Goal: Use online tool/utility: Utilize a website feature to perform a specific function

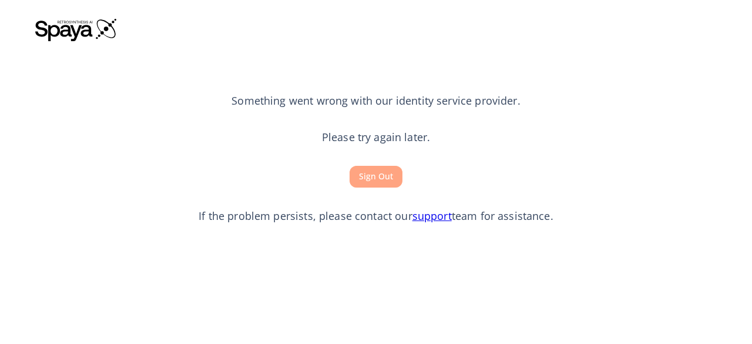
click at [366, 179] on button "Sign Out" at bounding box center [376, 177] width 53 height 22
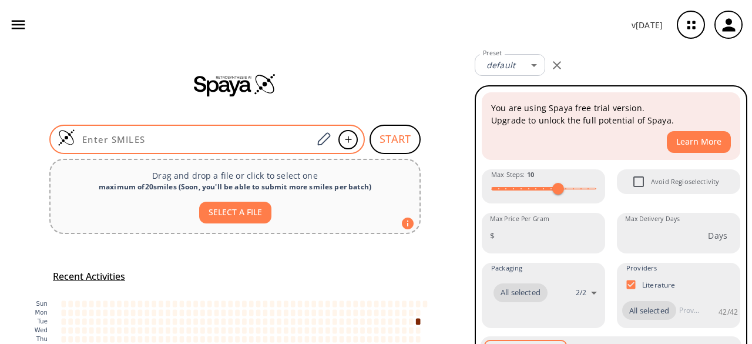
click at [143, 139] on input at bounding box center [193, 139] width 237 height 12
paste input "O=C(O)[C@H](Cc1ccc(O)cc1)N[C@@H](C(=O)O)[C@H](C)CS"
type input "O=C(O)[C@H](Cc1ccc(O)cc1)N[C@@H](C(=O)O)[C@H](C)CS"
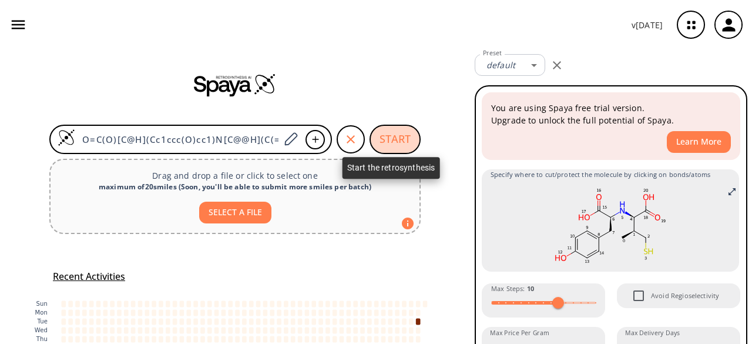
click at [401, 133] on button "START" at bounding box center [395, 139] width 51 height 29
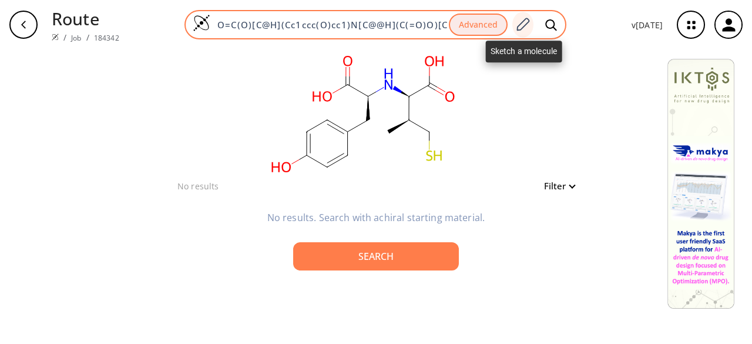
click at [525, 21] on icon at bounding box center [523, 24] width 16 height 15
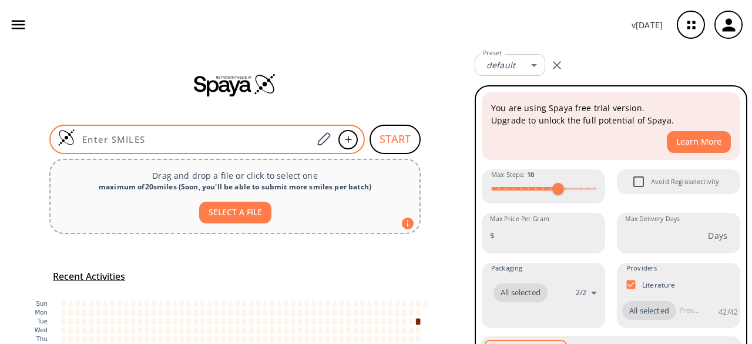
click at [173, 140] on input at bounding box center [193, 139] width 237 height 12
paste input "CC(CS)C(=O)[C@H](NC(=O)[C@H](Cc1ccccc1)C(=O)O)O"
type input "CC(CS)C(=O)[C@H](NC(=O)[C@H](Cc1ccccc1)C(=O)O)O"
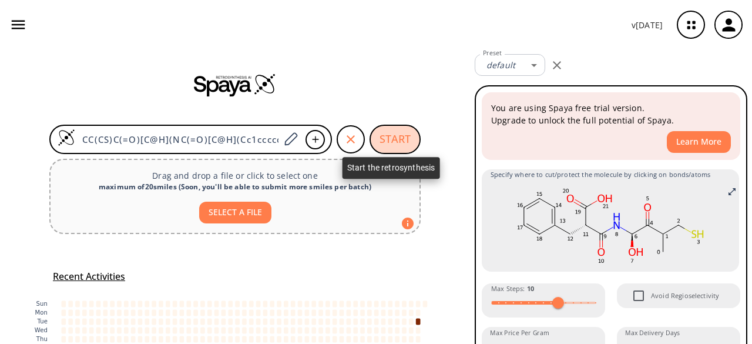
click at [399, 135] on button "START" at bounding box center [395, 139] width 51 height 29
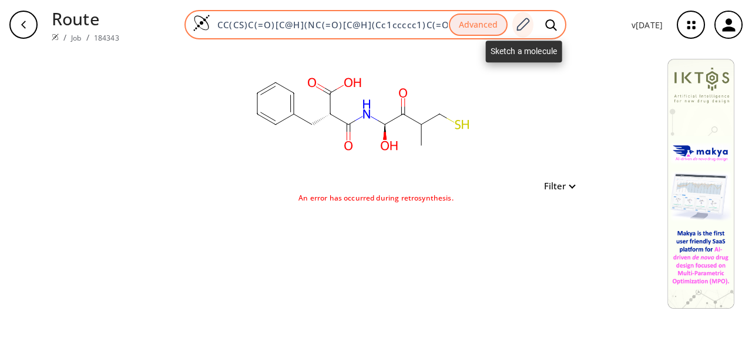
click at [523, 29] on icon at bounding box center [523, 24] width 13 height 13
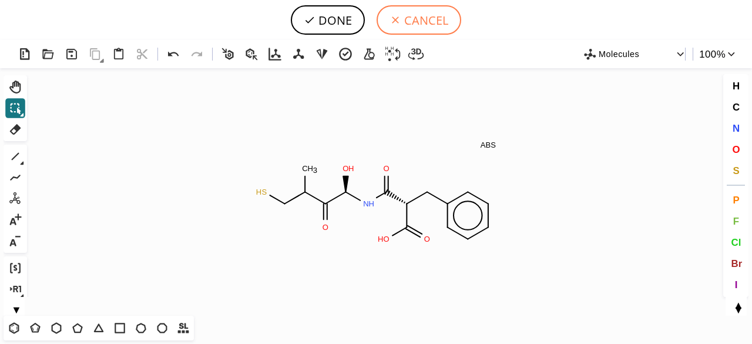
click at [399, 18] on icon at bounding box center [396, 20] width 12 height 12
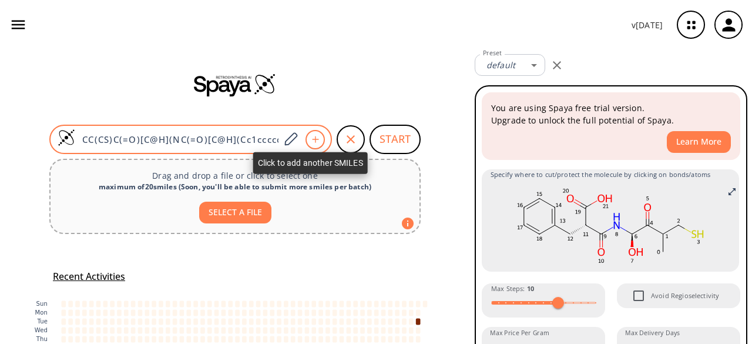
click at [310, 138] on icon at bounding box center [316, 139] width 12 height 7
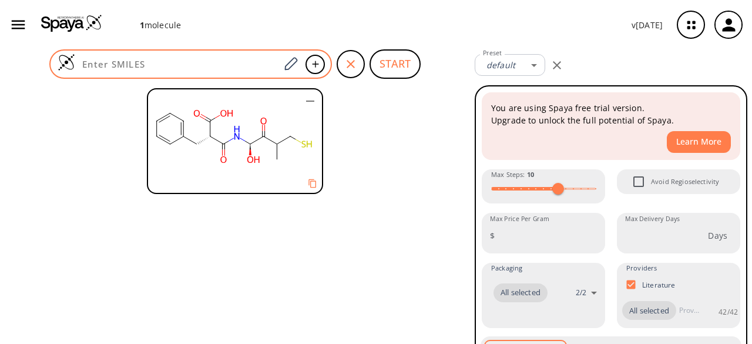
click at [168, 70] on div at bounding box center [190, 63] width 283 height 29
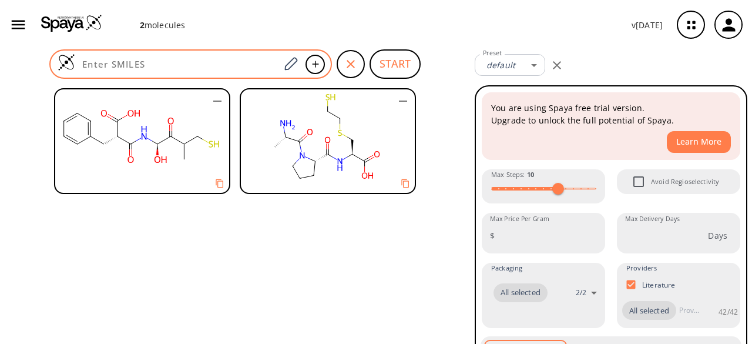
click at [145, 66] on input at bounding box center [177, 64] width 205 height 12
click at [117, 61] on input at bounding box center [177, 64] width 205 height 12
click at [188, 61] on input at bounding box center [177, 64] width 205 height 12
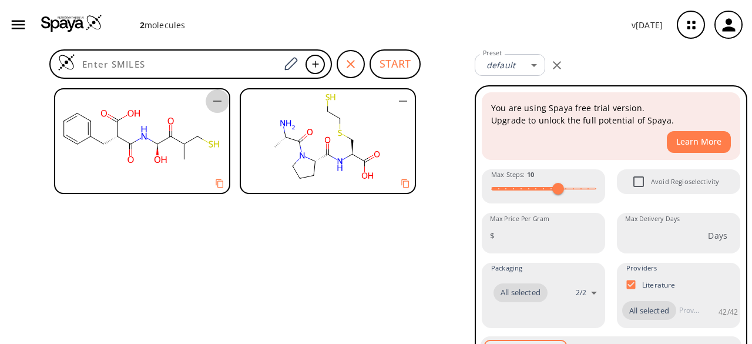
click at [220, 96] on icon "button" at bounding box center [217, 101] width 14 height 14
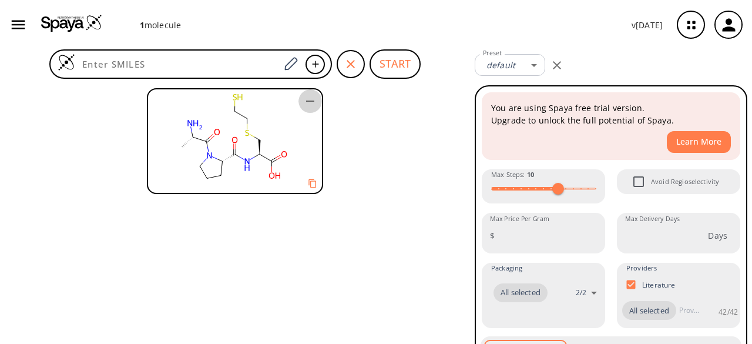
click at [310, 99] on icon "button" at bounding box center [310, 101] width 14 height 14
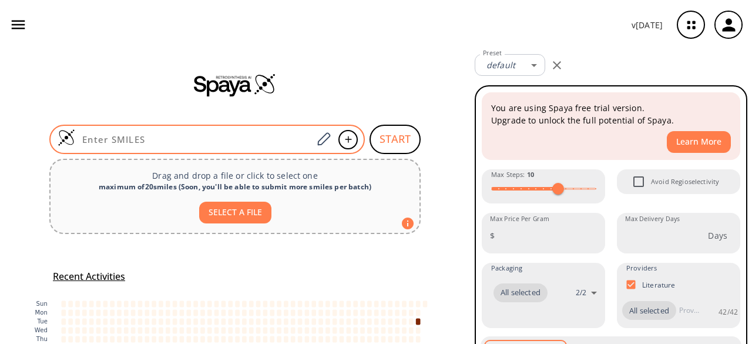
click at [195, 132] on div at bounding box center [207, 139] width 316 height 29
paste input "CC(CS)C(=O)[C@H](NC(=O)[C@H](Cc1ccccc1)C(=O)O)O"
type input "CC(CS)C(=O)[C@H](NC(=O)[C@H](Cc1ccccc1)C(=O)O)O"
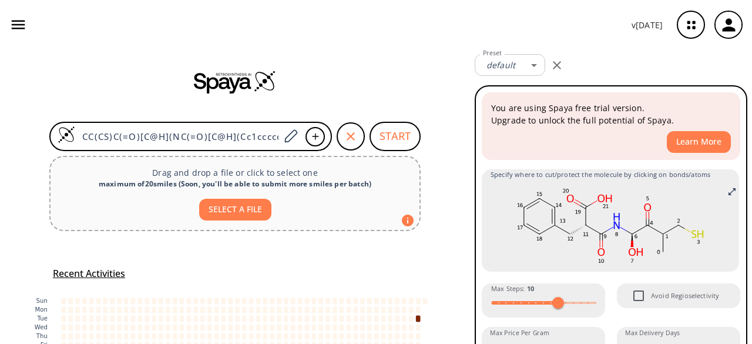
scroll to position [3, 0]
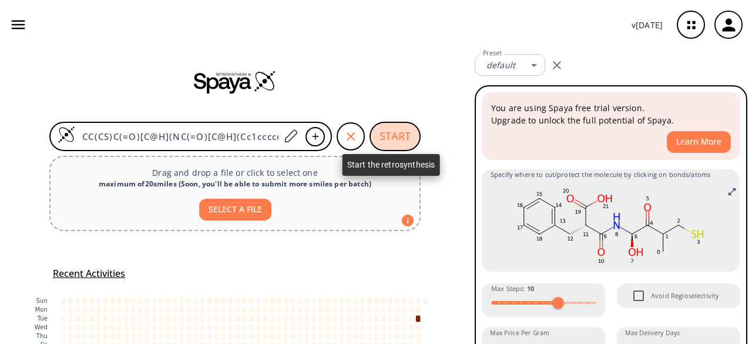
click at [389, 135] on button "START" at bounding box center [395, 136] width 51 height 29
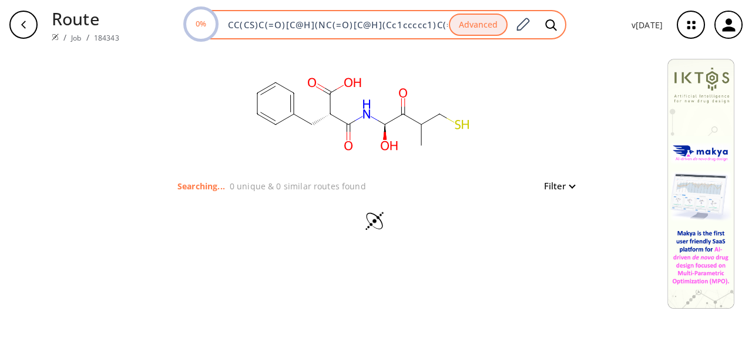
scroll to position [0, 34]
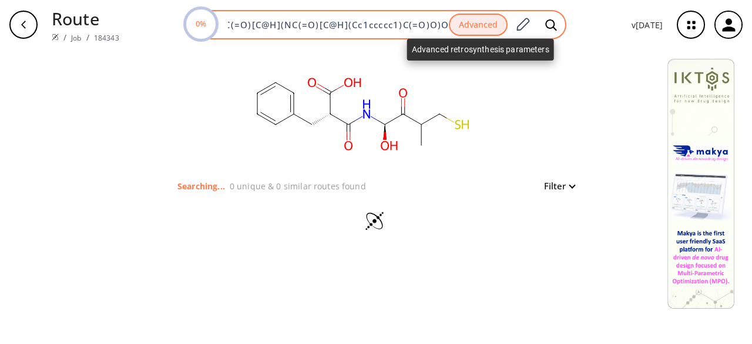
drag, startPoint x: 234, startPoint y: 25, endPoint x: 494, endPoint y: 28, distance: 260.4
click at [494, 28] on div "0% CC(CS)C(=O)[C@H](NC(=O)[C@H](Cc1ccccc1)C(=O)O)O Advanced" at bounding box center [376, 24] width 382 height 29
type input "C"
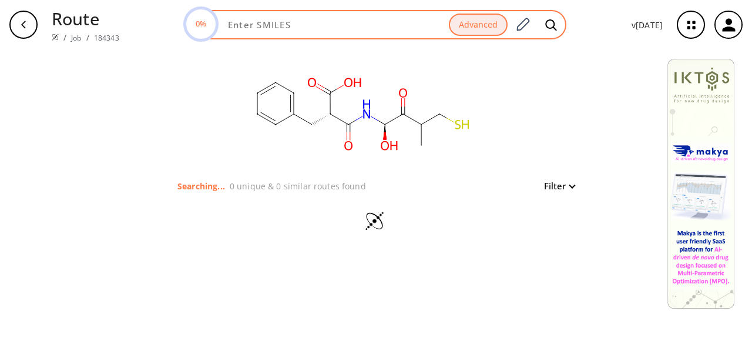
click at [269, 26] on input at bounding box center [335, 25] width 228 height 12
paste input "N[C@@H](C)C(=O)N1[C@@H](CCC1)C(=O)N[C@@H](CSCCS)C(=O)O"
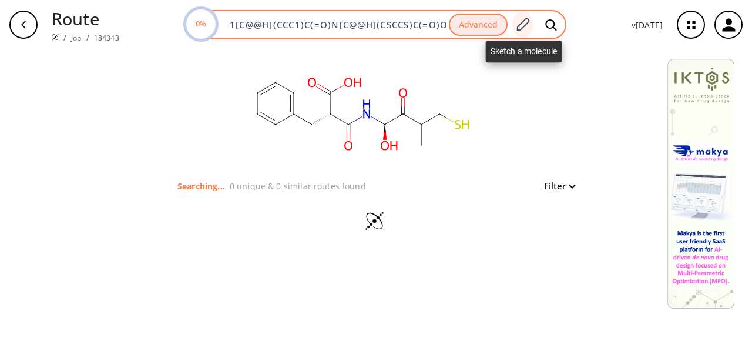
type input "N[C@@H](C)C(=O)N1[C@@H](CCC1)C(=O)N[C@@H](CSCCS)C(=O)O"
click at [521, 26] on icon at bounding box center [523, 24] width 16 height 15
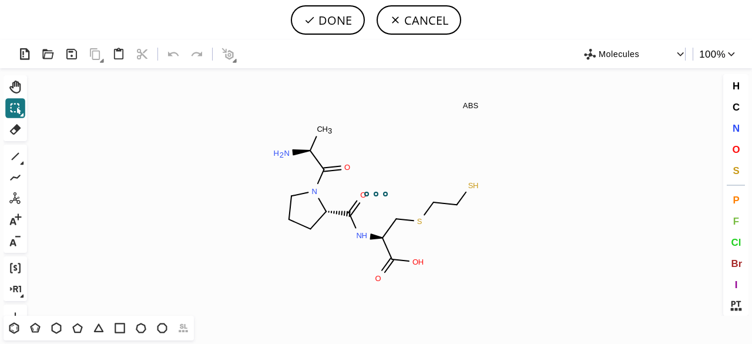
scroll to position [0, 0]
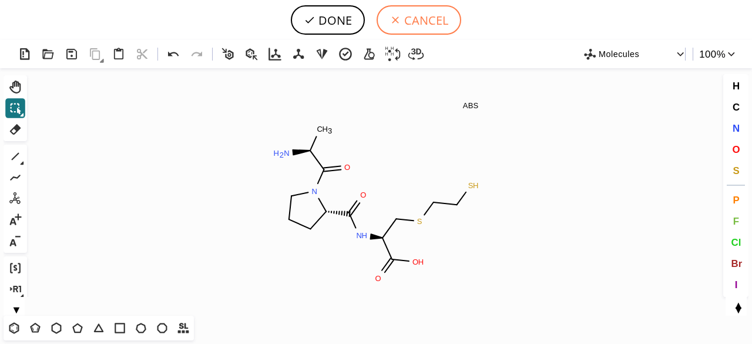
click at [427, 22] on button "CANCEL" at bounding box center [419, 19] width 85 height 29
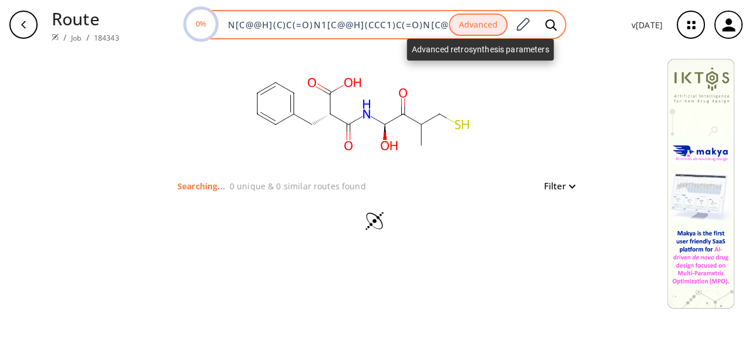
scroll to position [0, 92]
drag, startPoint x: 229, startPoint y: 27, endPoint x: 497, endPoint y: 34, distance: 267.5
click at [497, 34] on div "0% N[C@@H](C)C(=O)N1[C@@H](CCC1)C(=O)N[C@@H](CSCCS)C(=O)O Advanced" at bounding box center [376, 24] width 382 height 29
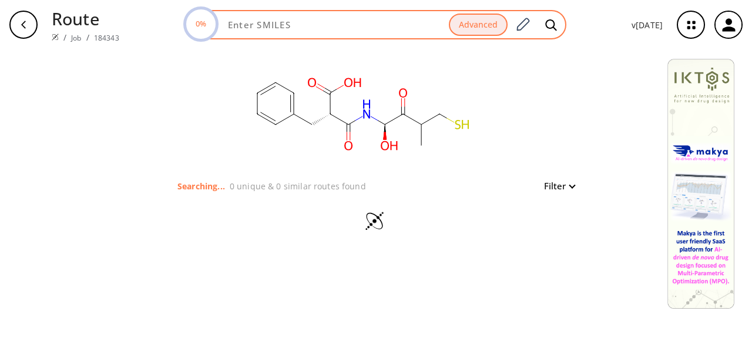
click at [283, 23] on input at bounding box center [335, 25] width 228 height 12
paste input "CC(CS)C(=O)[C@H](NC(=O)[C@H](Cc1ccccc1)C(=O)O)O"
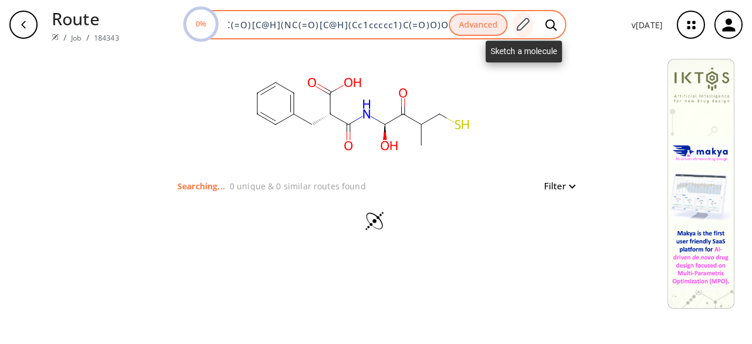
type input "CC(CS)C(=O)[C@H](NC(=O)[C@H](Cc1ccccc1)C(=O)O)O"
click at [527, 22] on icon at bounding box center [523, 24] width 16 height 15
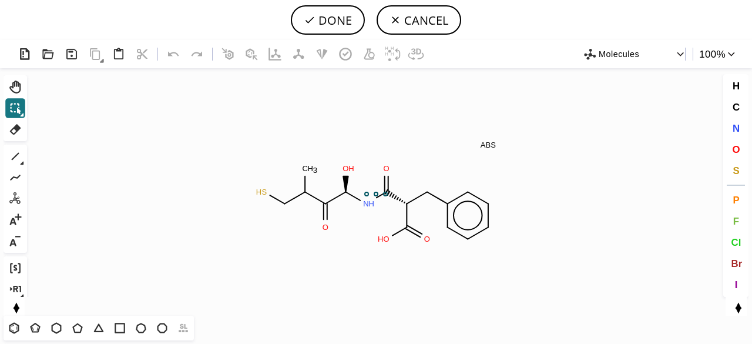
scroll to position [0, 0]
